Goal: Check status: Check status

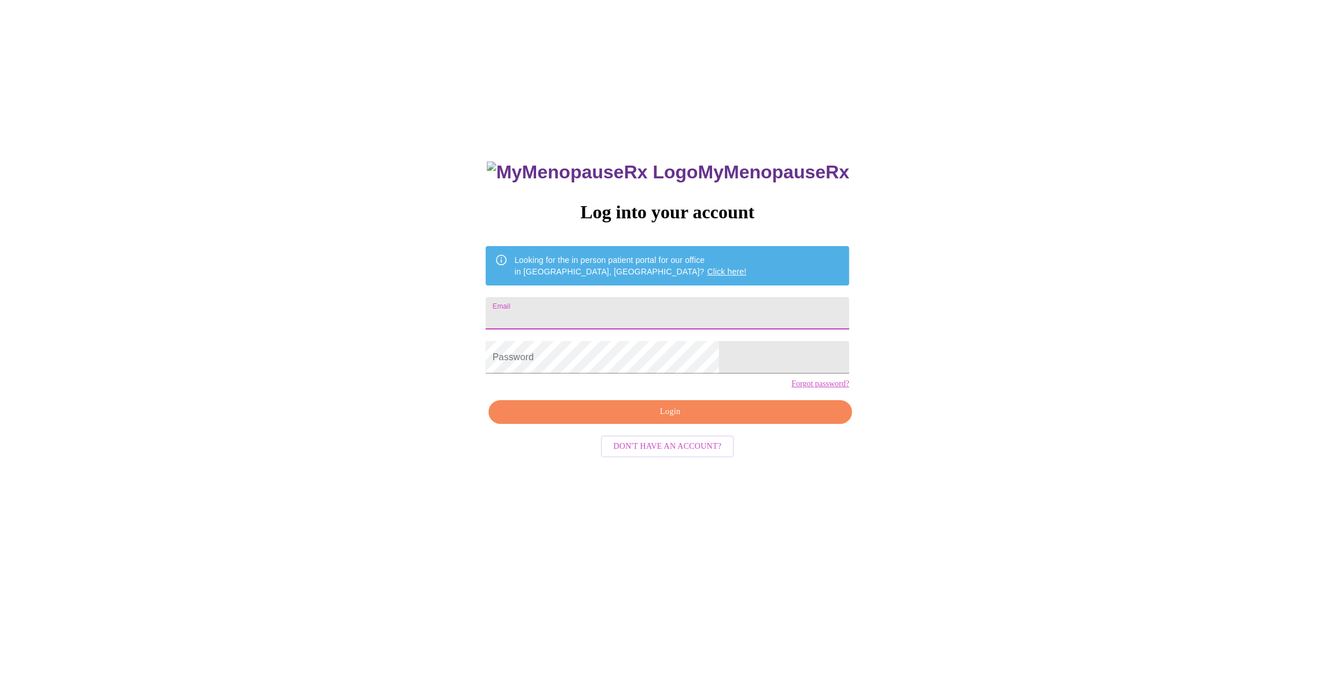
click at [674, 309] on input "Email" at bounding box center [668, 313] width 364 height 32
type input "[EMAIL_ADDRESS][DOMAIN_NAME]"
click at [666, 419] on span "Login" at bounding box center [670, 412] width 337 height 14
